Goal: Transaction & Acquisition: Purchase product/service

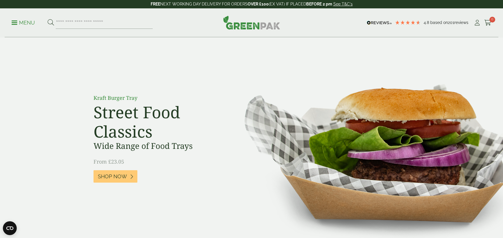
click at [30, 22] on p "Menu" at bounding box center [23, 22] width 23 height 7
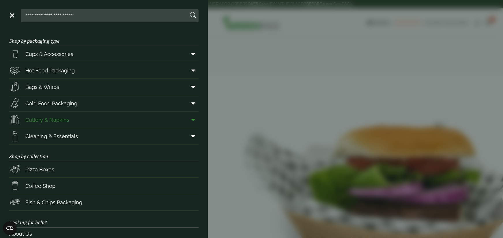
click at [195, 120] on span at bounding box center [191, 119] width 13 height 11
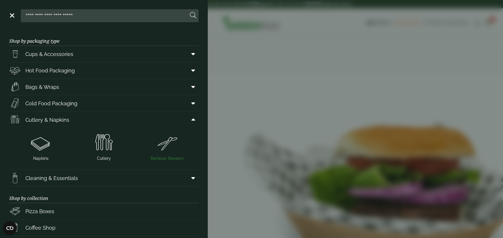
click at [167, 154] on img at bounding box center [167, 142] width 59 height 23
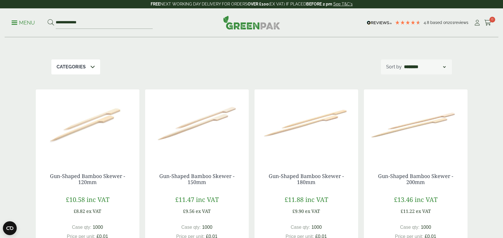
scroll to position [51, 0]
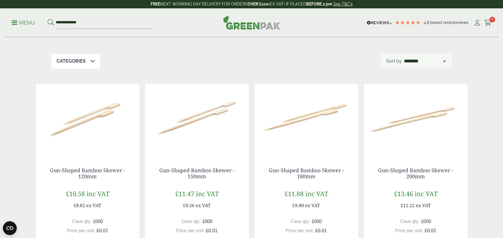
click at [91, 120] on img at bounding box center [88, 120] width 104 height 72
